Goal: Check status: Check status

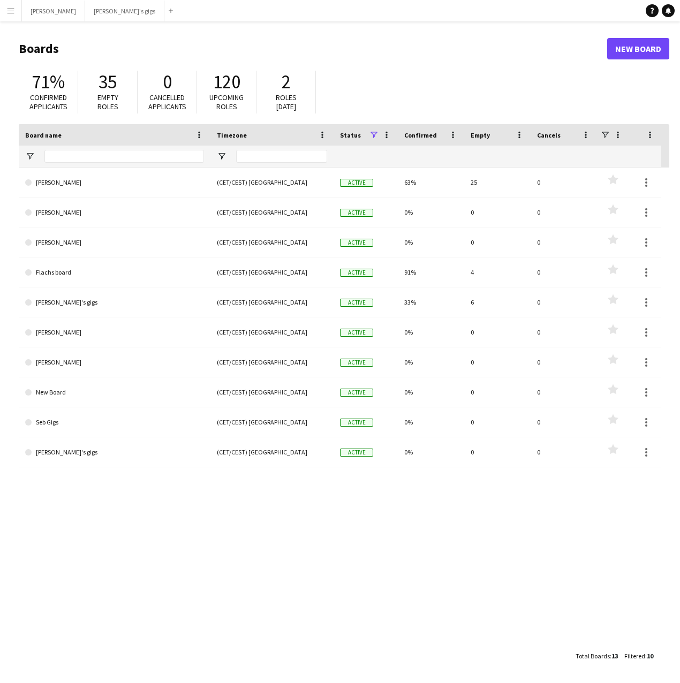
click at [12, 4] on button "Menu" at bounding box center [10, 10] width 21 height 21
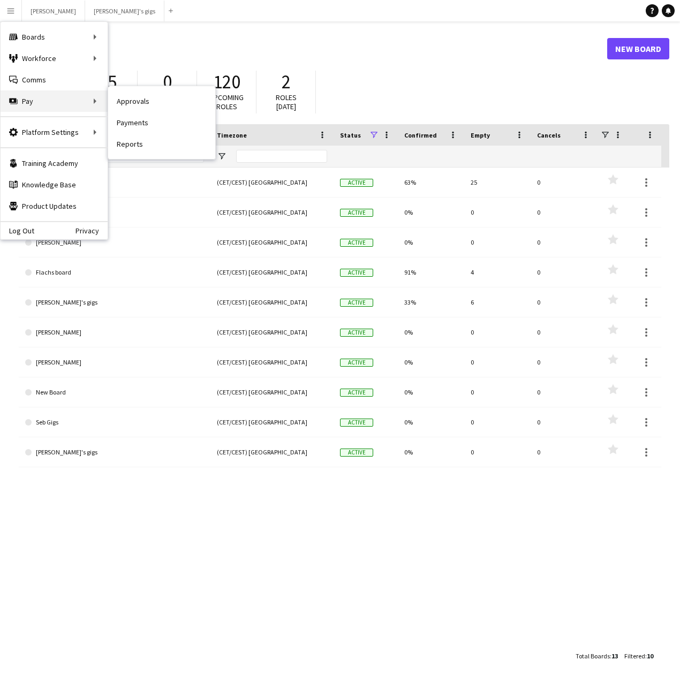
drag, startPoint x: 48, startPoint y: 100, endPoint x: 77, endPoint y: 108, distance: 29.5
click at [77, 108] on div "Pay Pay" at bounding box center [54, 100] width 107 height 21
click at [172, 124] on link "Payments" at bounding box center [161, 122] width 107 height 21
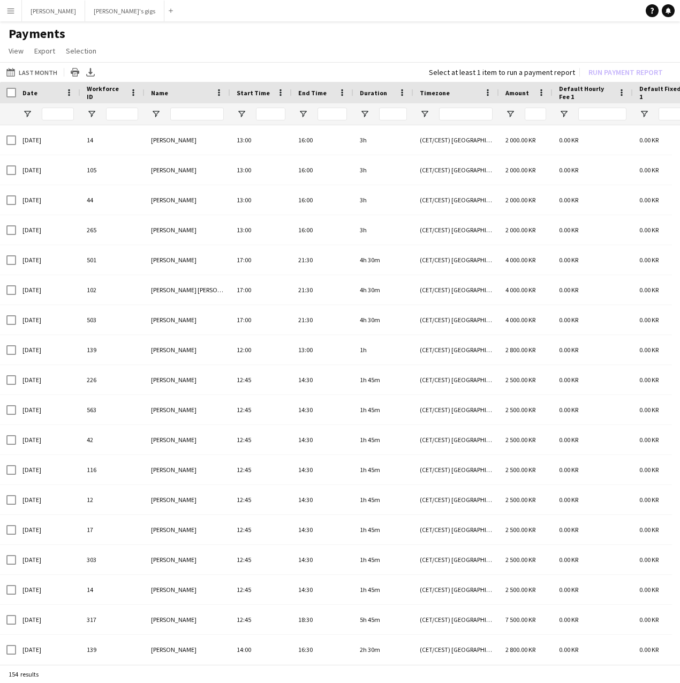
click at [31, 90] on span "Date" at bounding box center [29, 93] width 15 height 8
click at [29, 72] on button "Last Month Last Month" at bounding box center [31, 72] width 55 height 13
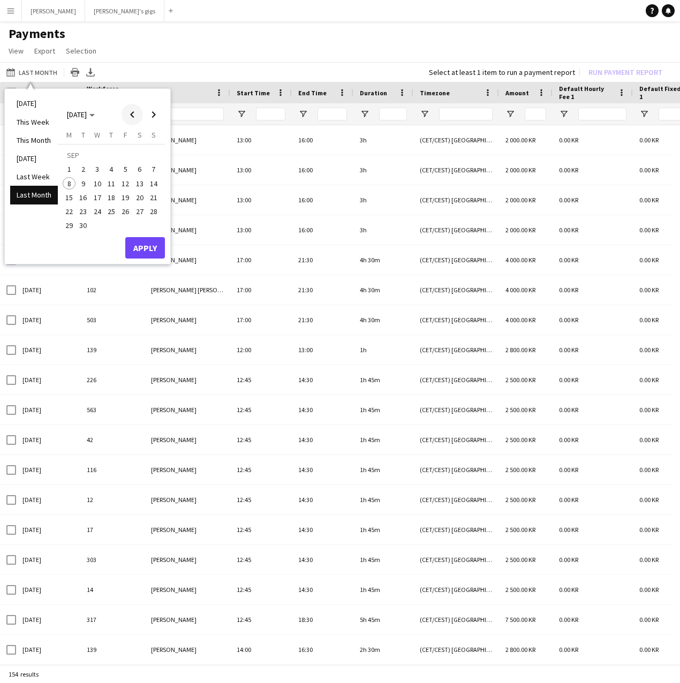
click at [132, 116] on span "Previous month" at bounding box center [132, 114] width 21 height 21
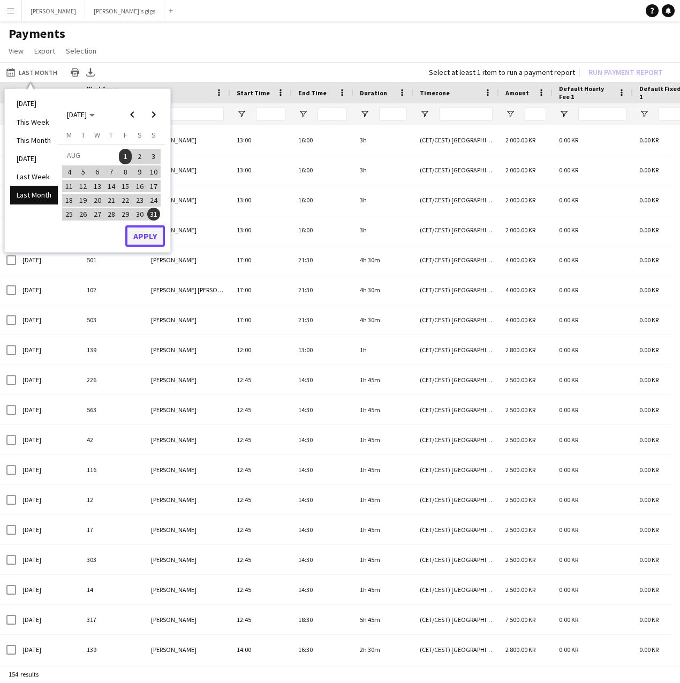
click at [154, 246] on button "Apply" at bounding box center [145, 235] width 40 height 21
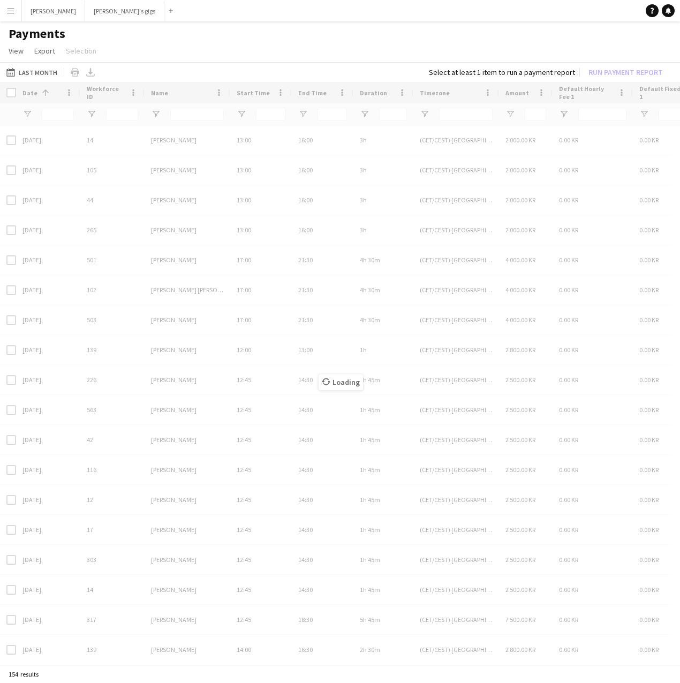
click at [154, 244] on div "Loading" at bounding box center [340, 374] width 680 height 585
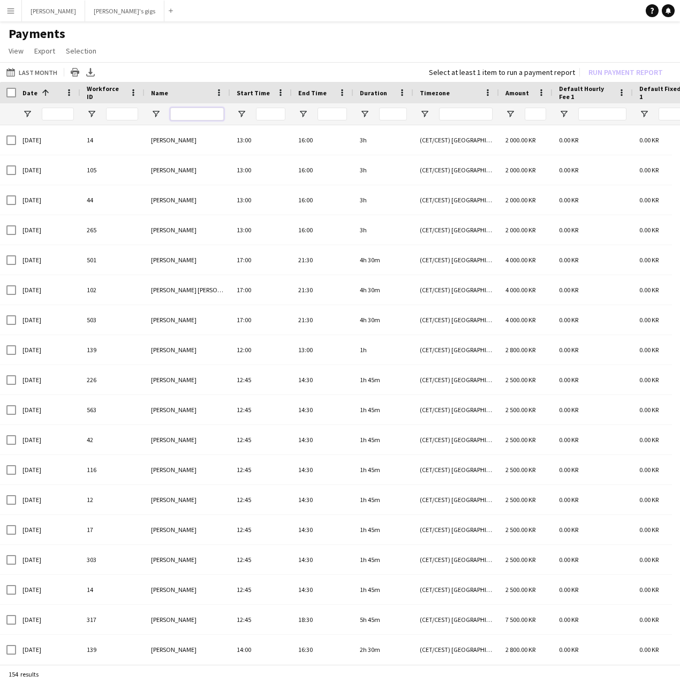
click at [190, 116] on input "Name Filter Input" at bounding box center [197, 114] width 54 height 13
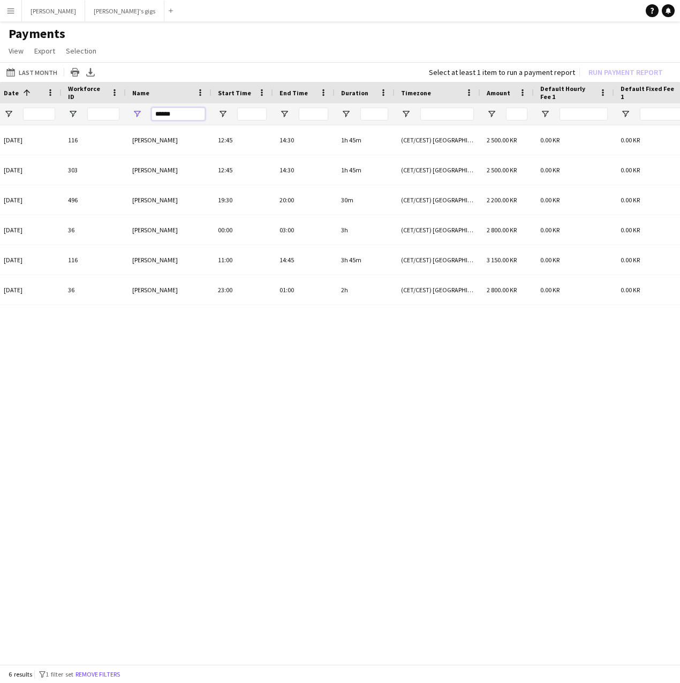
drag, startPoint x: 179, startPoint y: 115, endPoint x: 97, endPoint y: 110, distance: 82.1
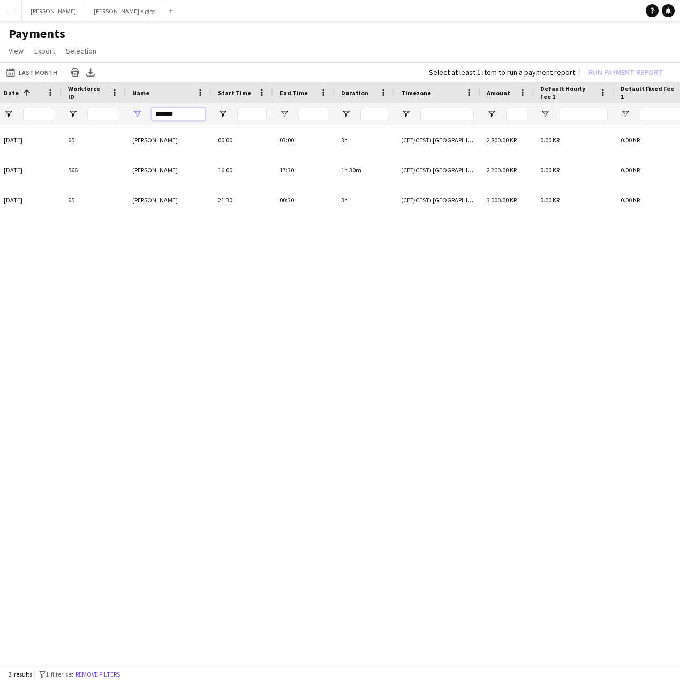
drag, startPoint x: 169, startPoint y: 120, endPoint x: 111, endPoint y: 120, distance: 57.3
type input "*"
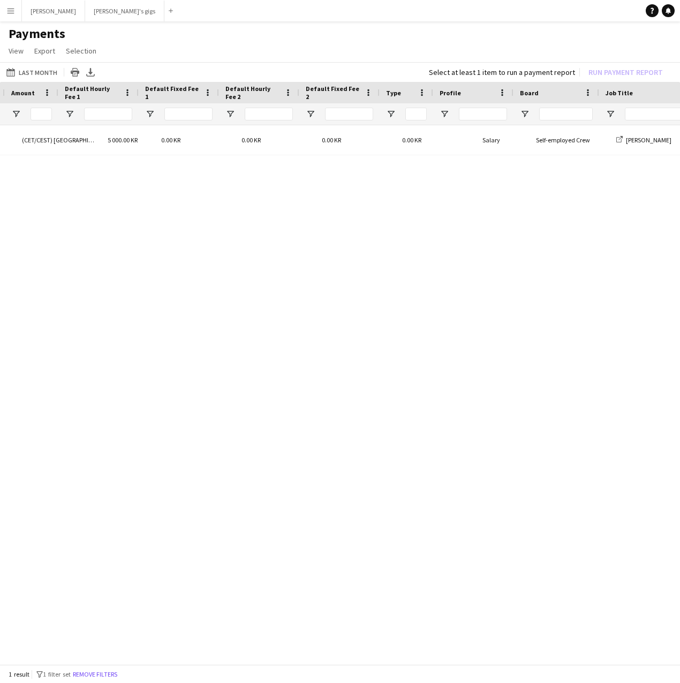
scroll to position [0, 501]
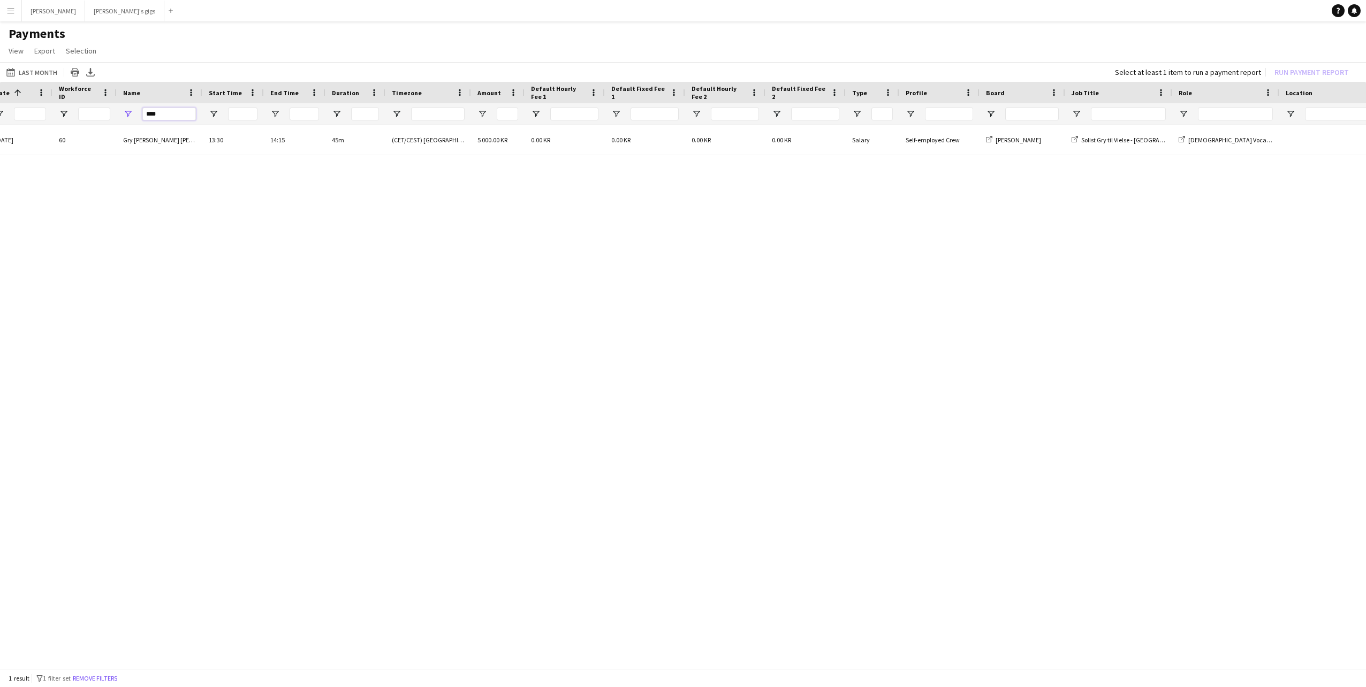
drag, startPoint x: 158, startPoint y: 115, endPoint x: 86, endPoint y: 140, distance: 76.8
click at [86, 140] on div "Default Fixed Fee 2 Default Hourly Fee 2 Default Fixed Fee 1" at bounding box center [683, 376] width 1366 height 589
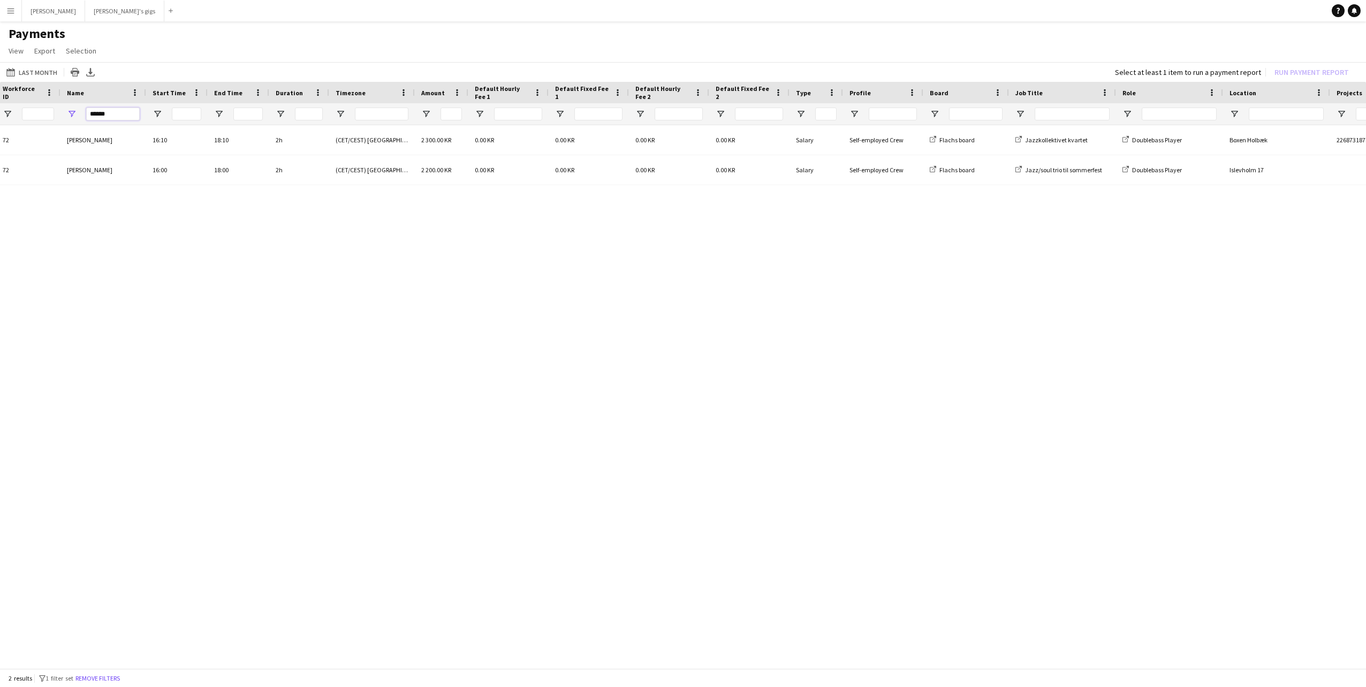
scroll to position [0, 130]
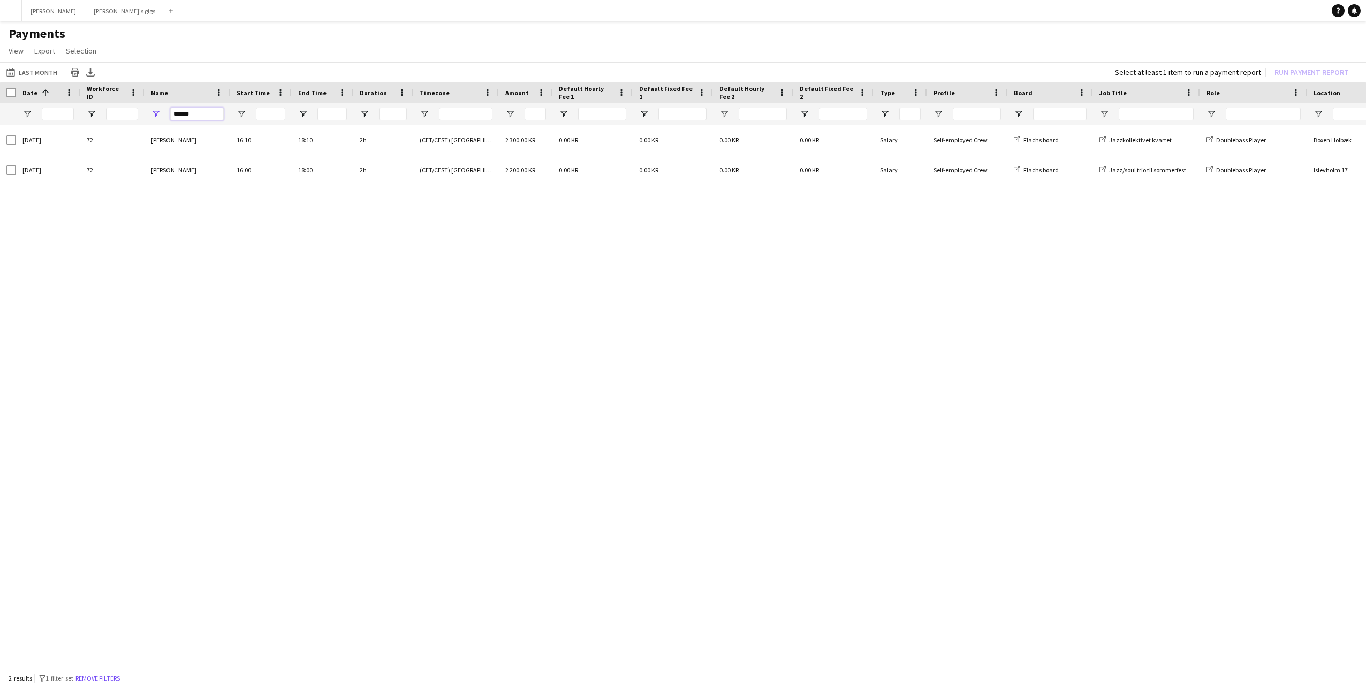
drag, startPoint x: 209, startPoint y: 110, endPoint x: 138, endPoint y: 115, distance: 71.3
click at [138, 115] on div "******" at bounding box center [894, 113] width 1789 height 21
drag, startPoint x: 200, startPoint y: 112, endPoint x: 176, endPoint y: 109, distance: 23.7
click at [176, 109] on input "******" at bounding box center [197, 114] width 54 height 13
type input "*"
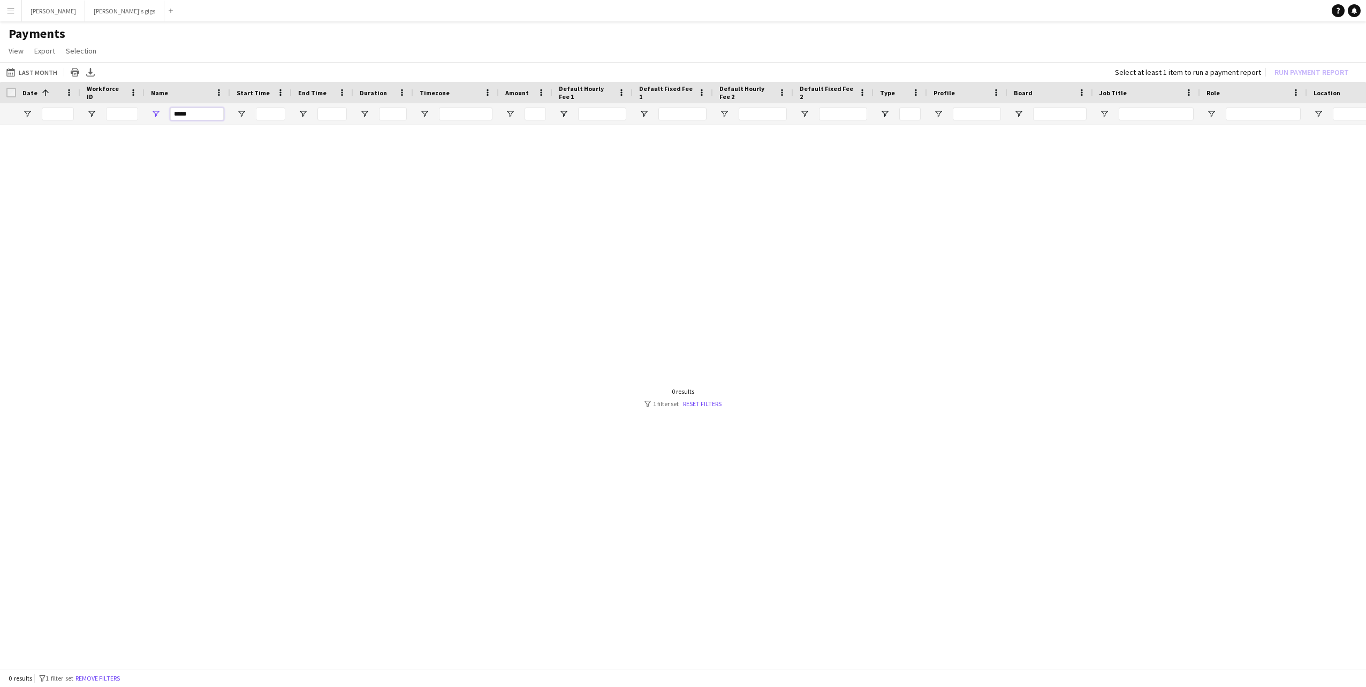
drag, startPoint x: 189, startPoint y: 118, endPoint x: 165, endPoint y: 114, distance: 24.4
click at [165, 114] on div "*****" at bounding box center [188, 113] width 86 height 21
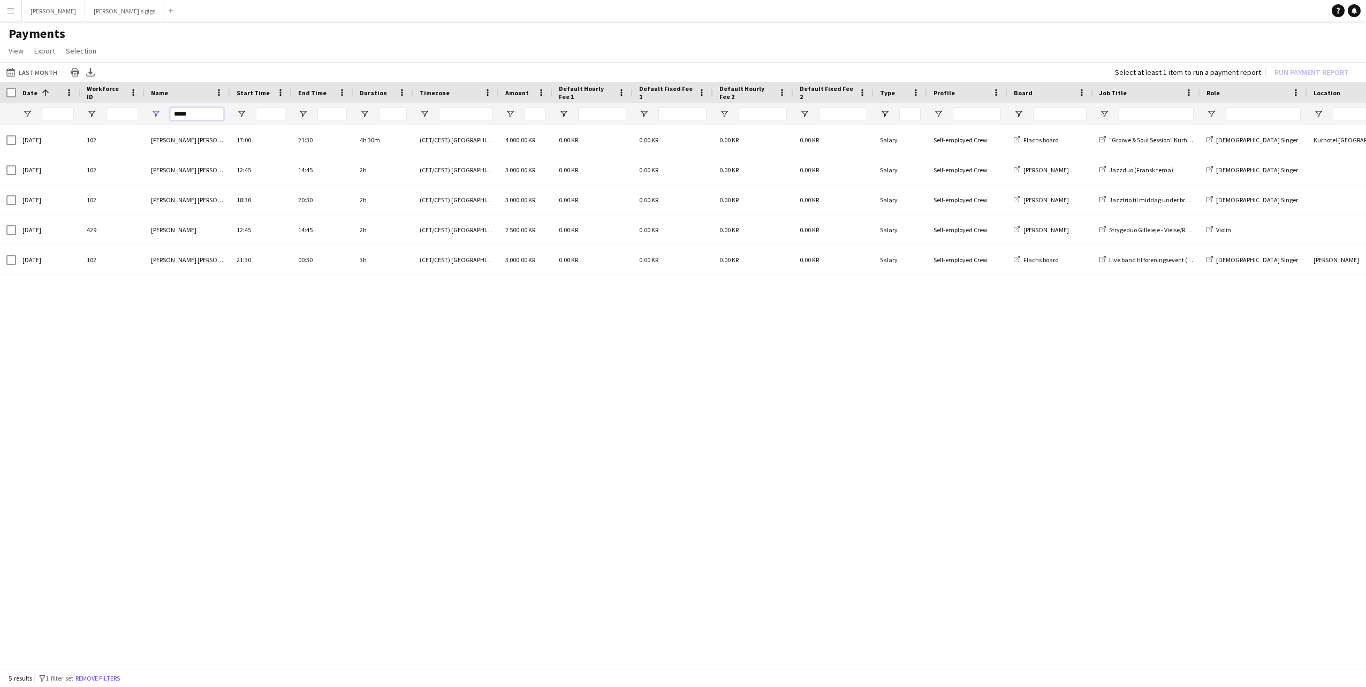
drag, startPoint x: 196, startPoint y: 116, endPoint x: 53, endPoint y: 134, distance: 144.1
click at [53, 134] on div "Default Fixed Fee 2 Default Hourly Fee 2 Default Fixed Fee 1" at bounding box center [683, 376] width 1366 height 589
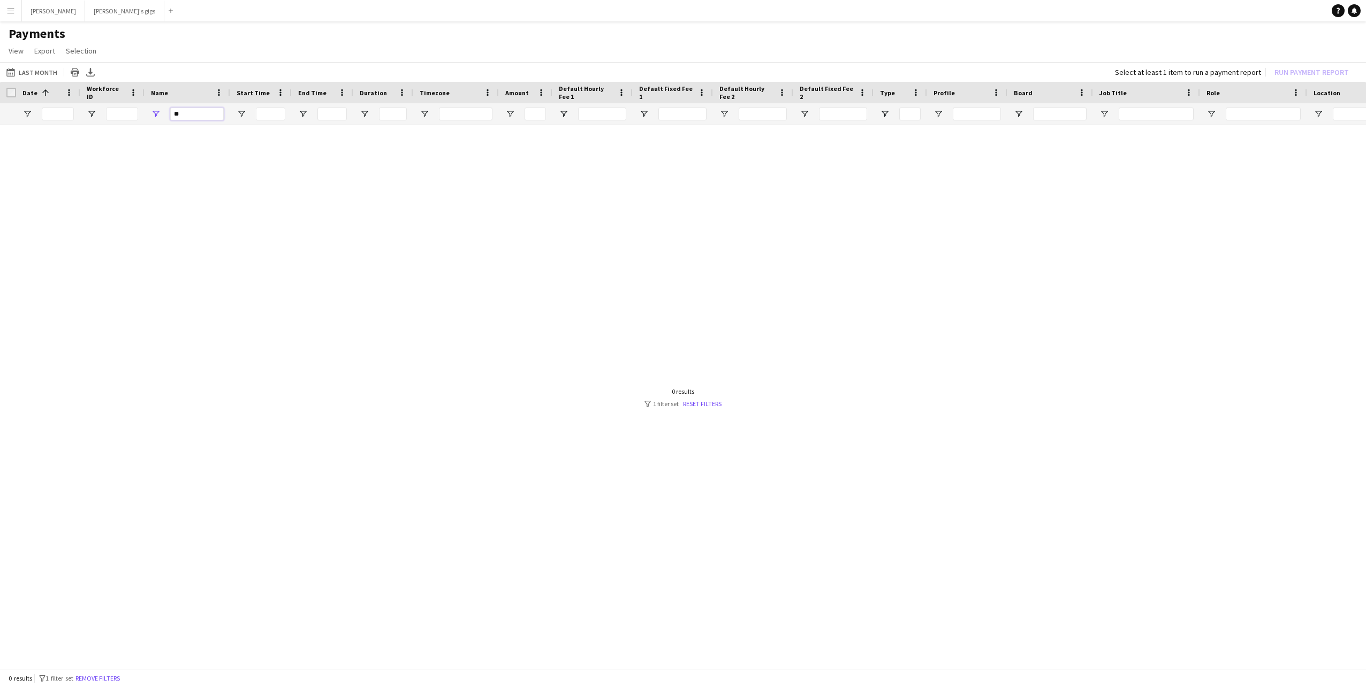
type input "*"
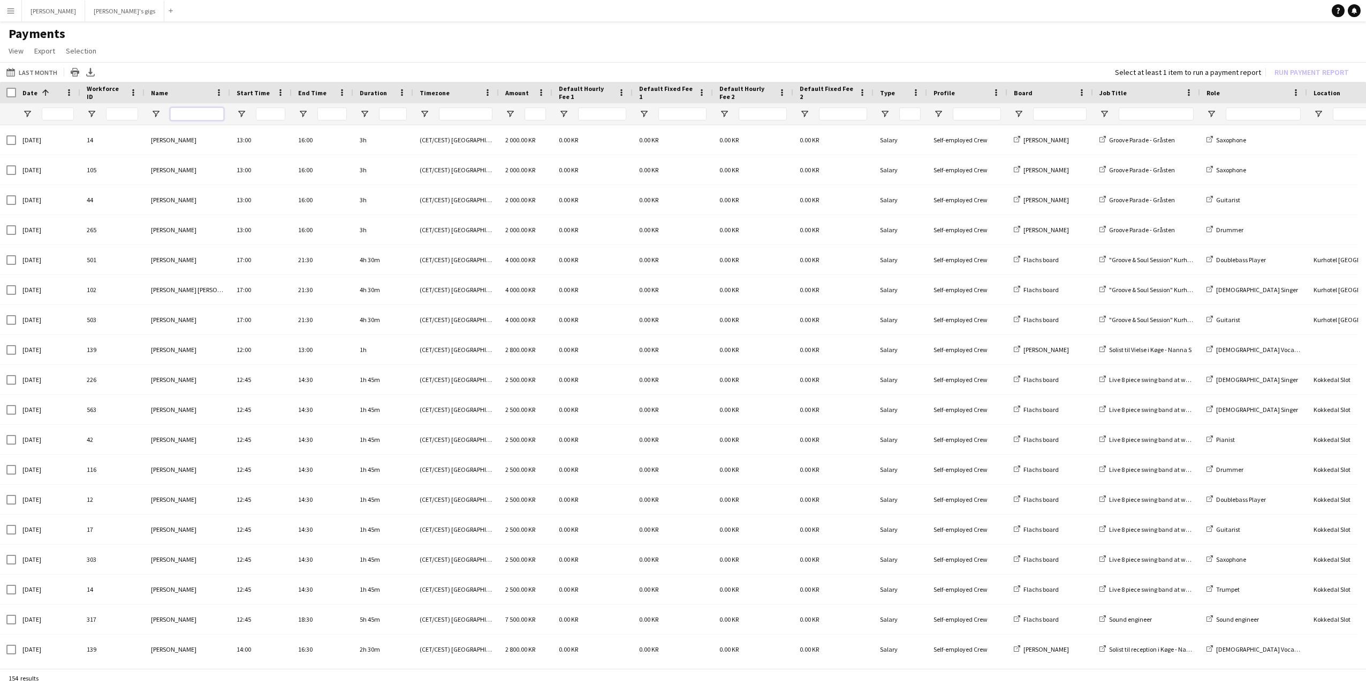
click at [196, 115] on input "Name Filter Input" at bounding box center [197, 114] width 54 height 13
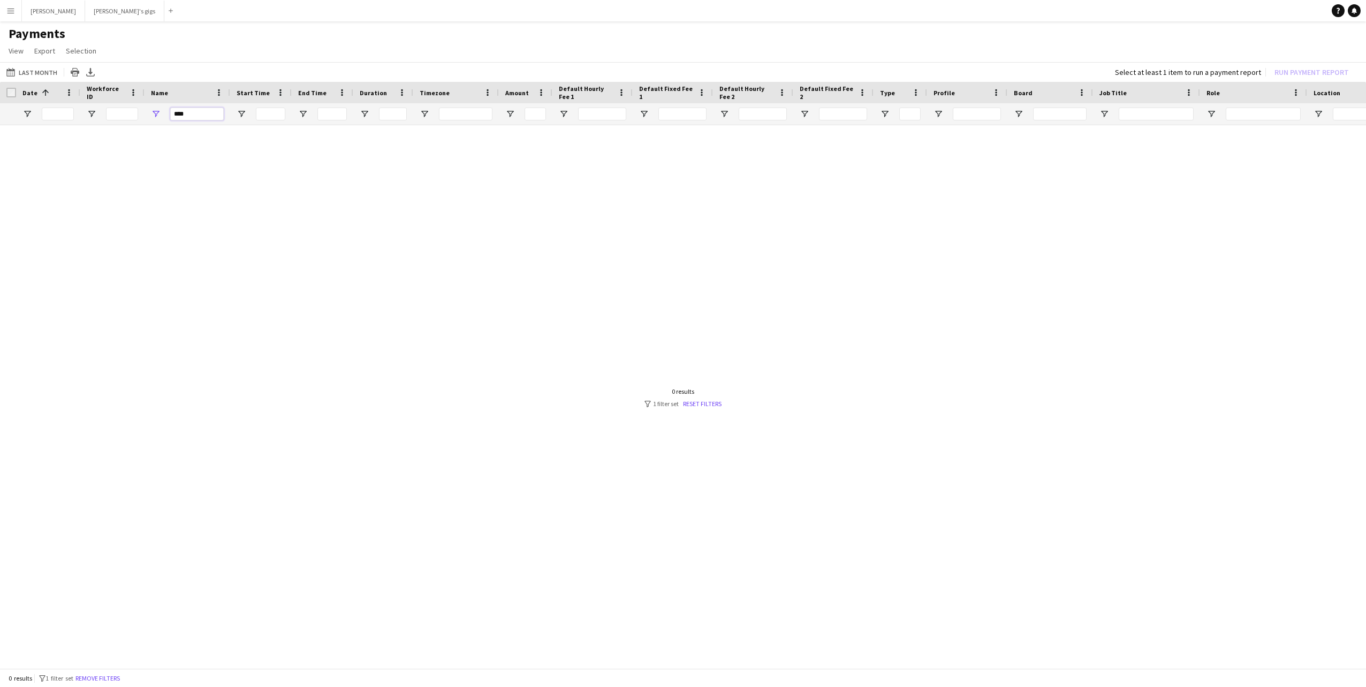
drag, startPoint x: 196, startPoint y: 112, endPoint x: 153, endPoint y: 103, distance: 44.3
click at [153, 103] on div "****" at bounding box center [188, 113] width 86 height 21
click at [40, 74] on button "Last Month Last Month" at bounding box center [31, 72] width 55 height 13
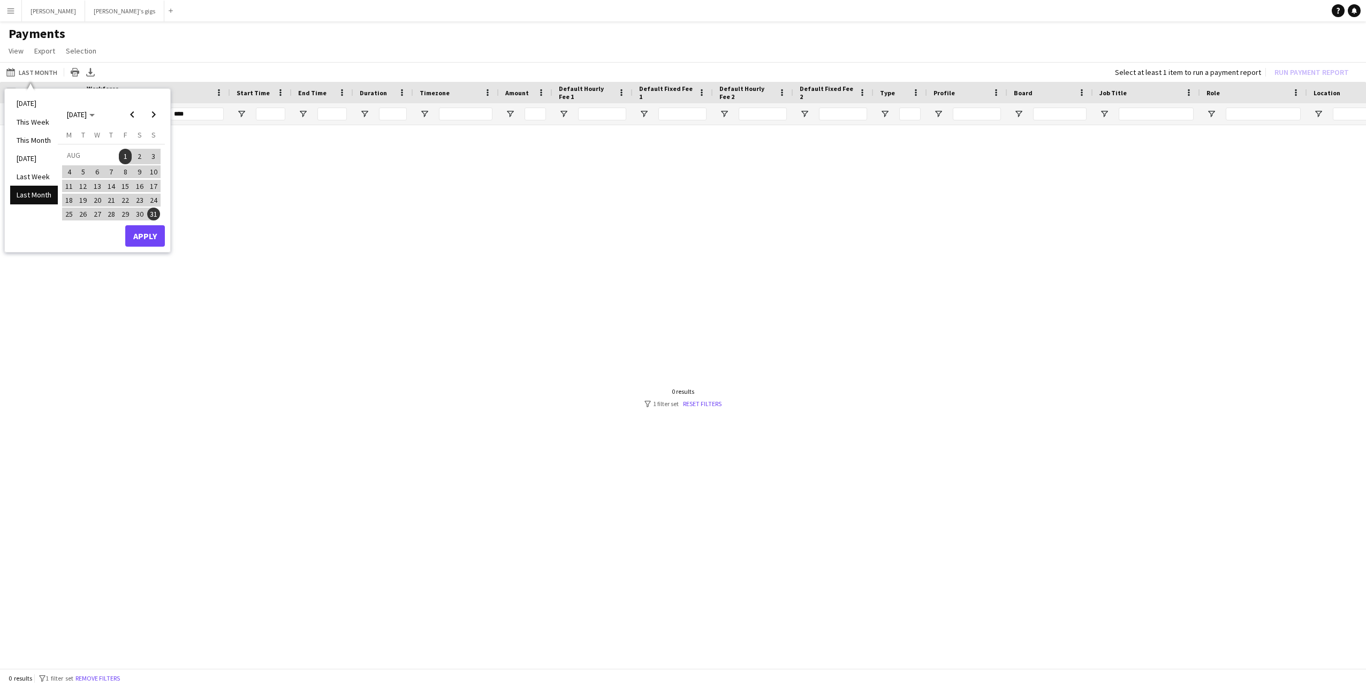
click at [239, 177] on div at bounding box center [683, 393] width 1366 height 537
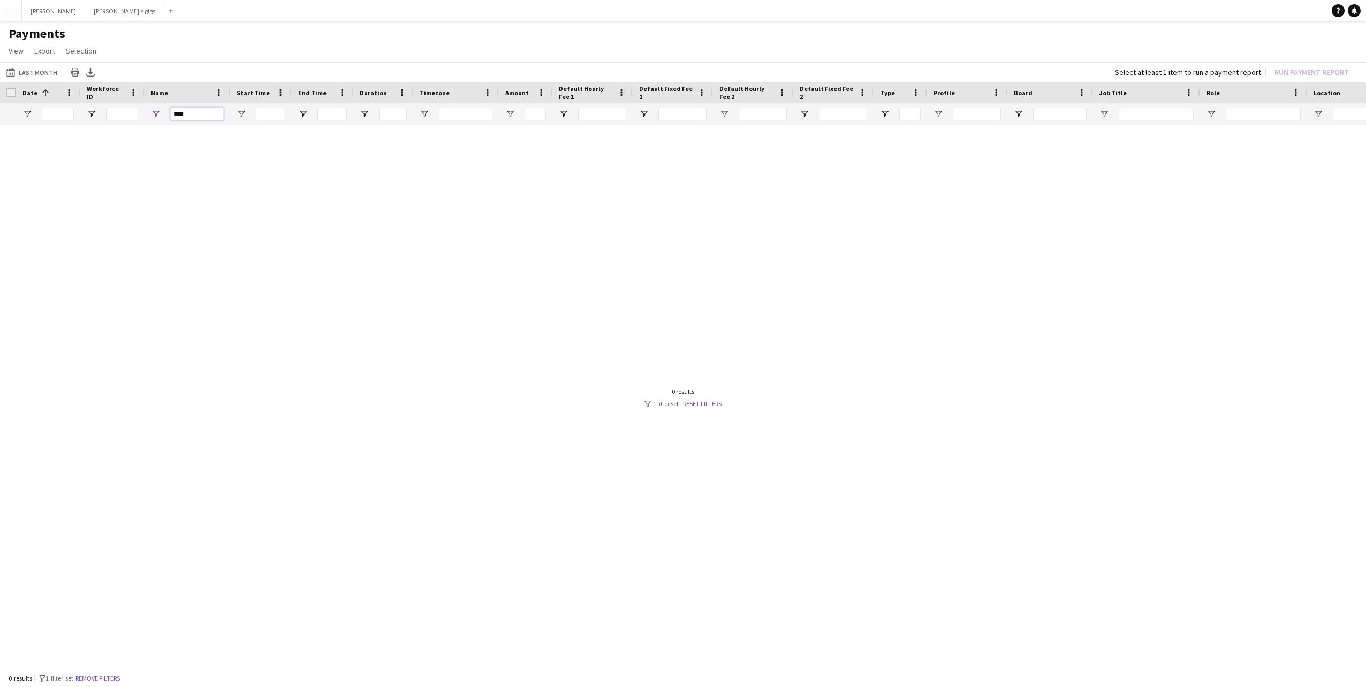
click at [198, 116] on input "****" at bounding box center [197, 114] width 54 height 13
type input "*"
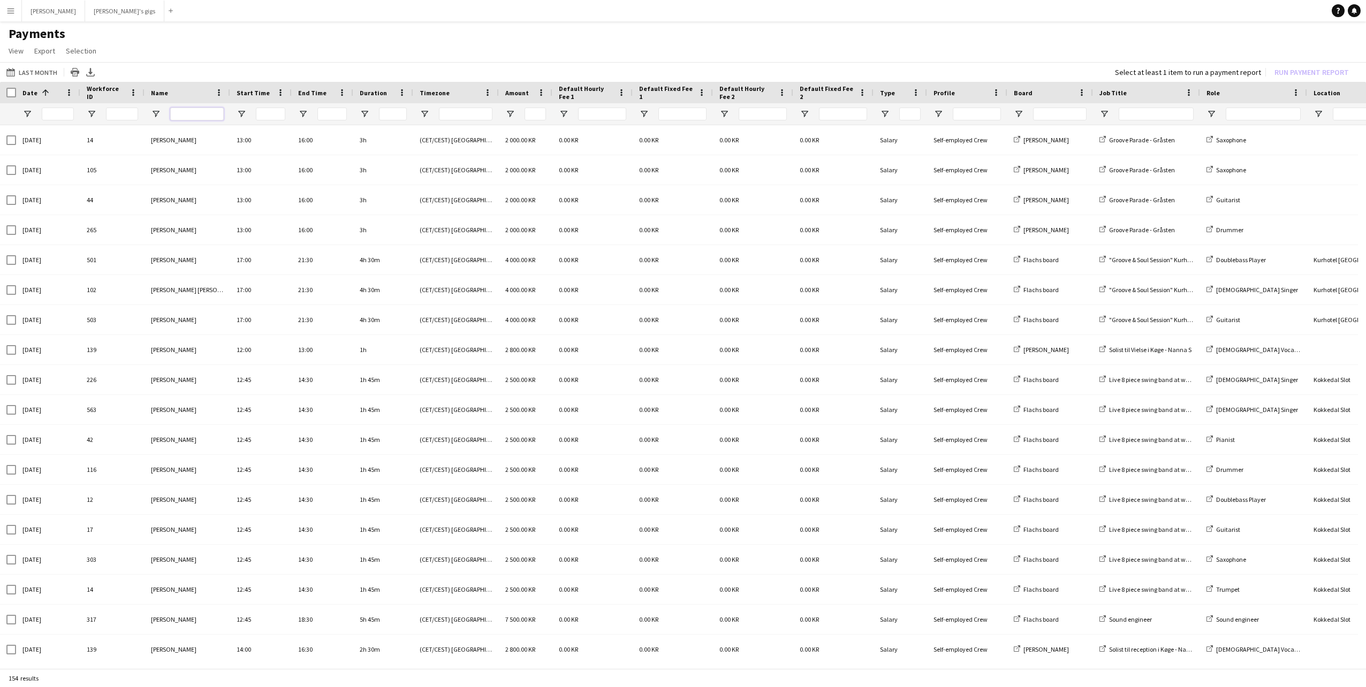
click at [199, 115] on input "Name Filter Input" at bounding box center [197, 114] width 54 height 13
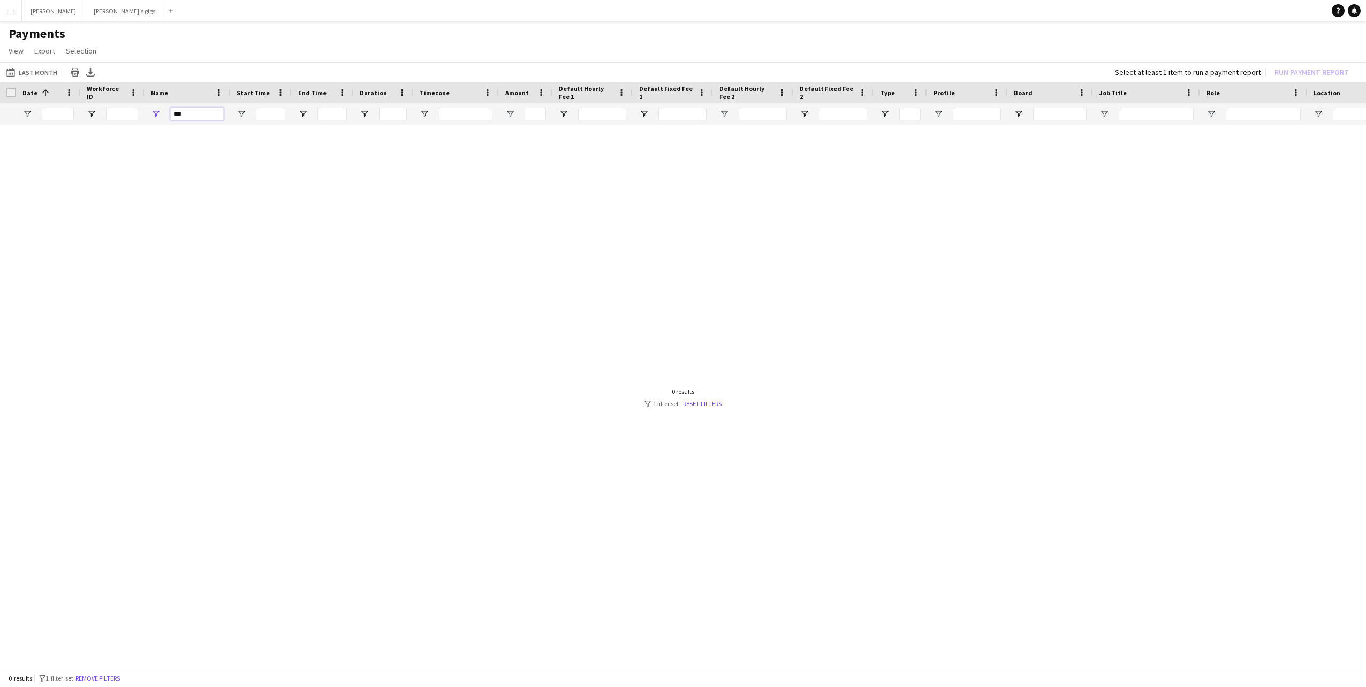
type input "***"
drag, startPoint x: 161, startPoint y: 132, endPoint x: 127, endPoint y: 128, distance: 34.0
click at [127, 128] on div at bounding box center [683, 393] width 1366 height 537
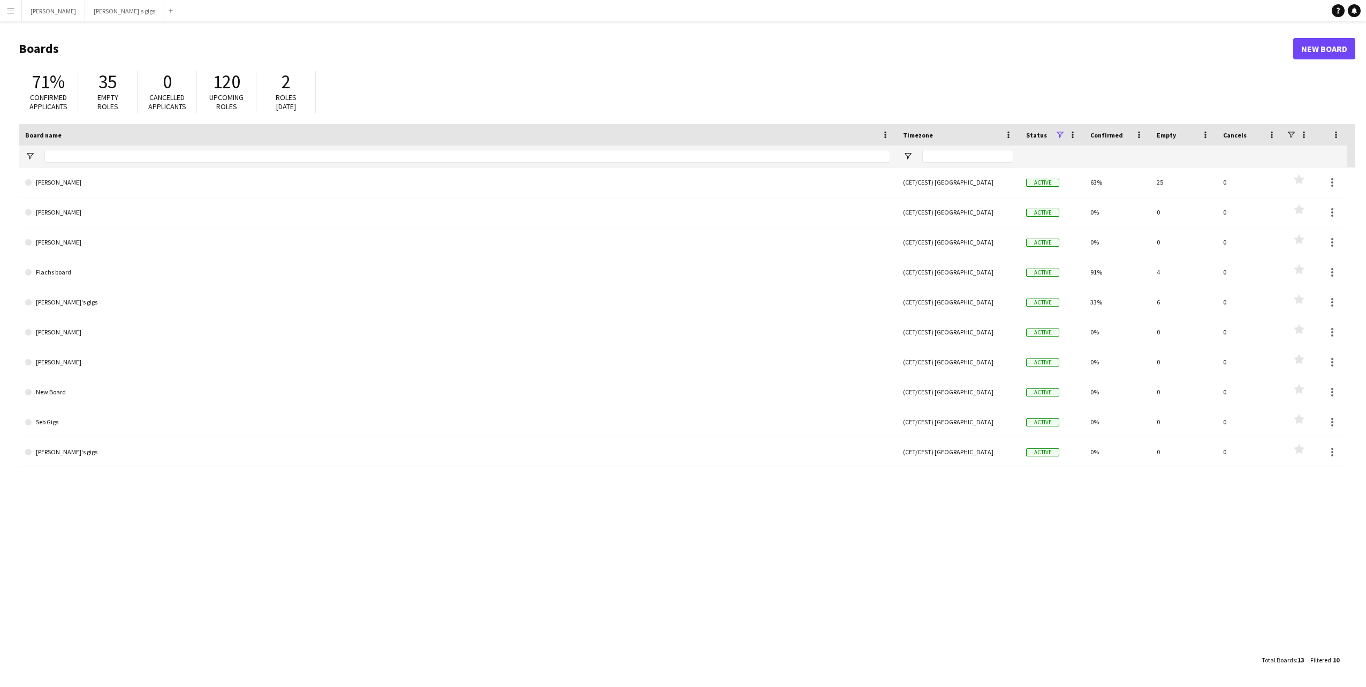
click at [9, 13] on app-icon "Menu" at bounding box center [10, 10] width 9 height 9
click at [174, 126] on link "Payments" at bounding box center [161, 122] width 107 height 21
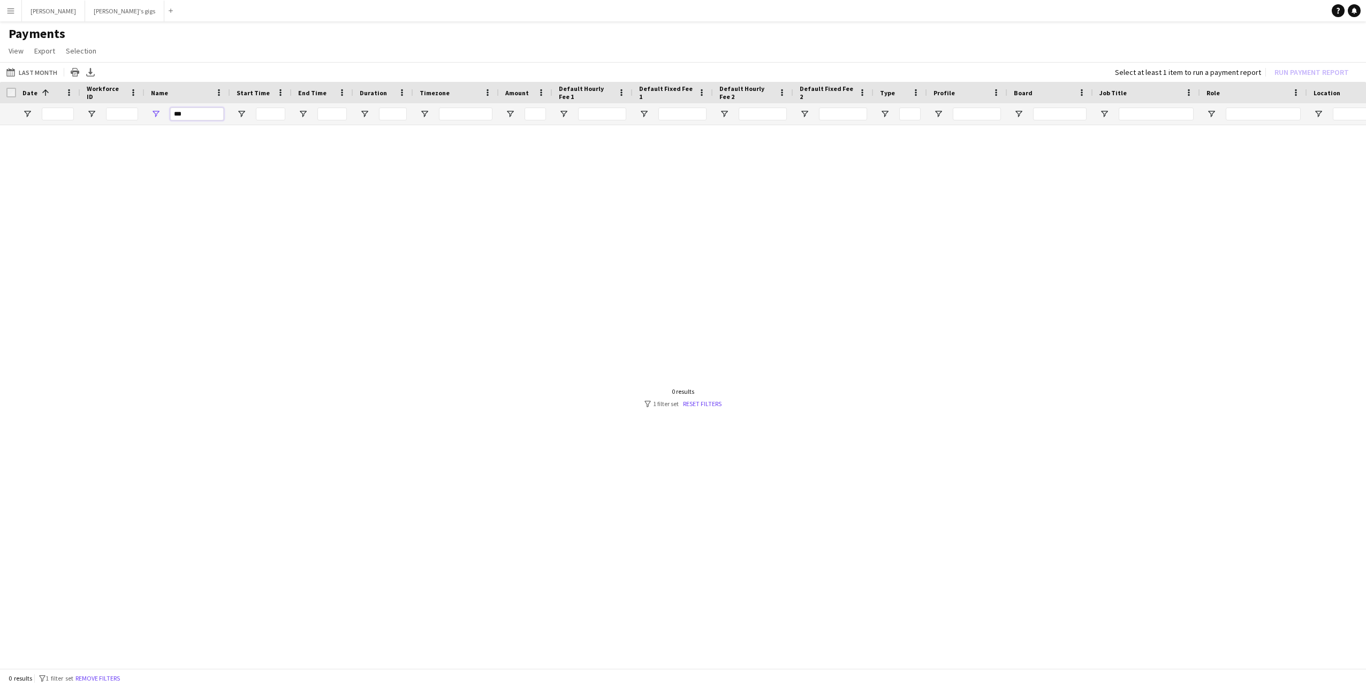
drag, startPoint x: 186, startPoint y: 115, endPoint x: 168, endPoint y: 115, distance: 18.2
click at [168, 115] on div "***" at bounding box center [188, 113] width 86 height 21
type input "******"
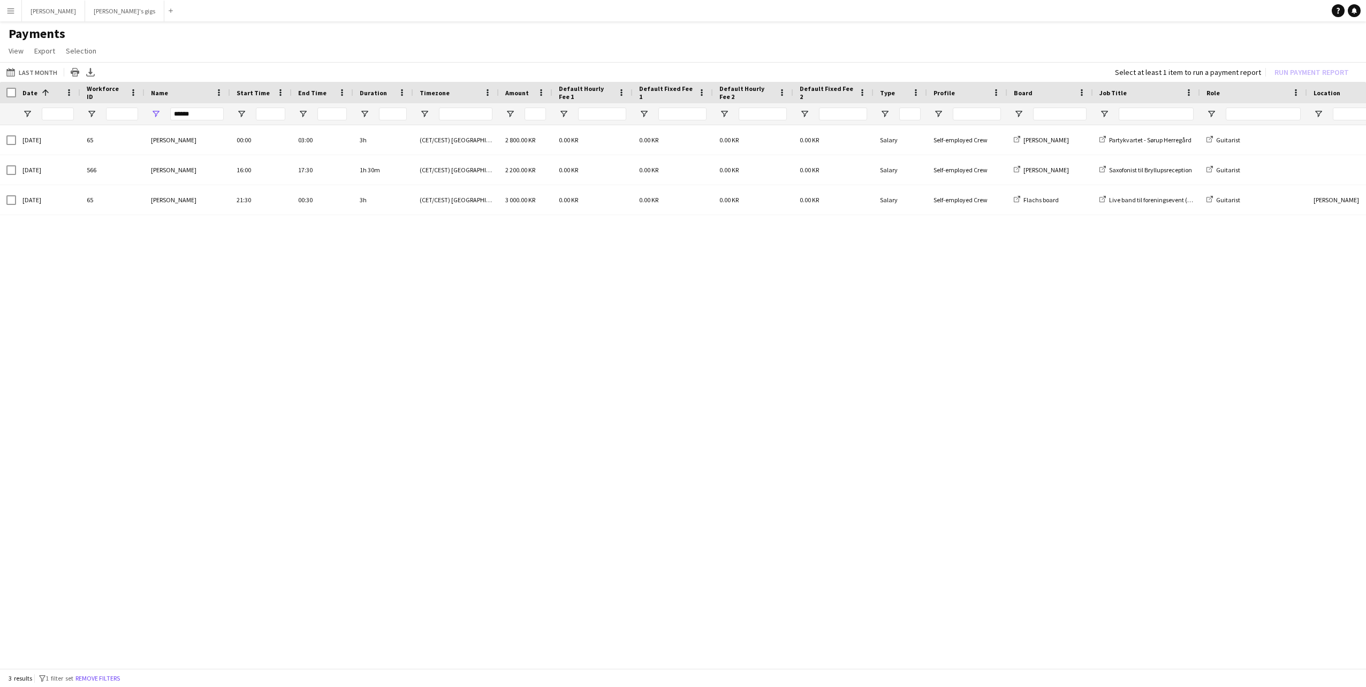
click at [43, 79] on div "Last Month Last Month Today This Week This Month Yesterday Last Week Last Month…" at bounding box center [683, 72] width 1366 height 20
click at [41, 77] on button "Last Month Last Month" at bounding box center [31, 72] width 55 height 13
click at [71, 171] on span "1" at bounding box center [69, 169] width 13 height 13
click at [90, 222] on table "Monday M Tuesday T Wednesday W Thursday T Friday F Saturday S Sunday S SEP 1 2 …" at bounding box center [111, 181] width 98 height 103
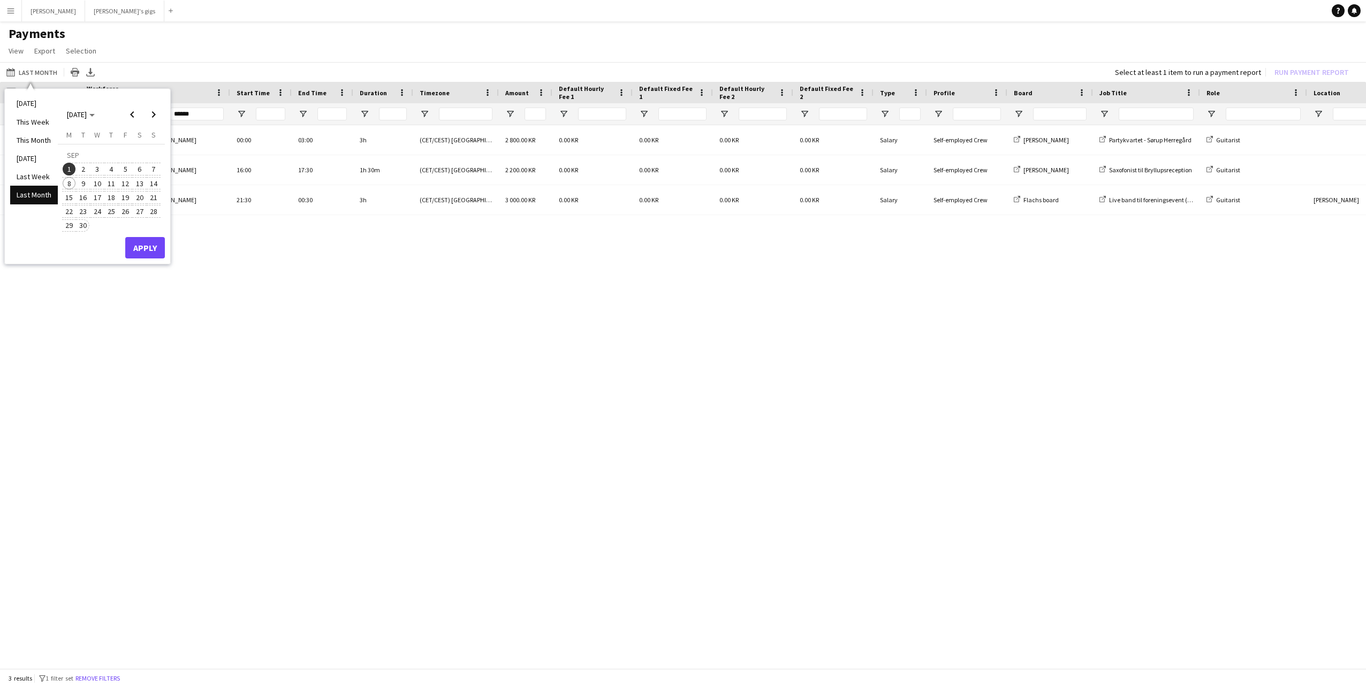
click at [84, 225] on span "30" at bounding box center [83, 225] width 13 height 13
click at [156, 246] on button "Apply" at bounding box center [145, 247] width 40 height 21
